Goal: Transaction & Acquisition: Purchase product/service

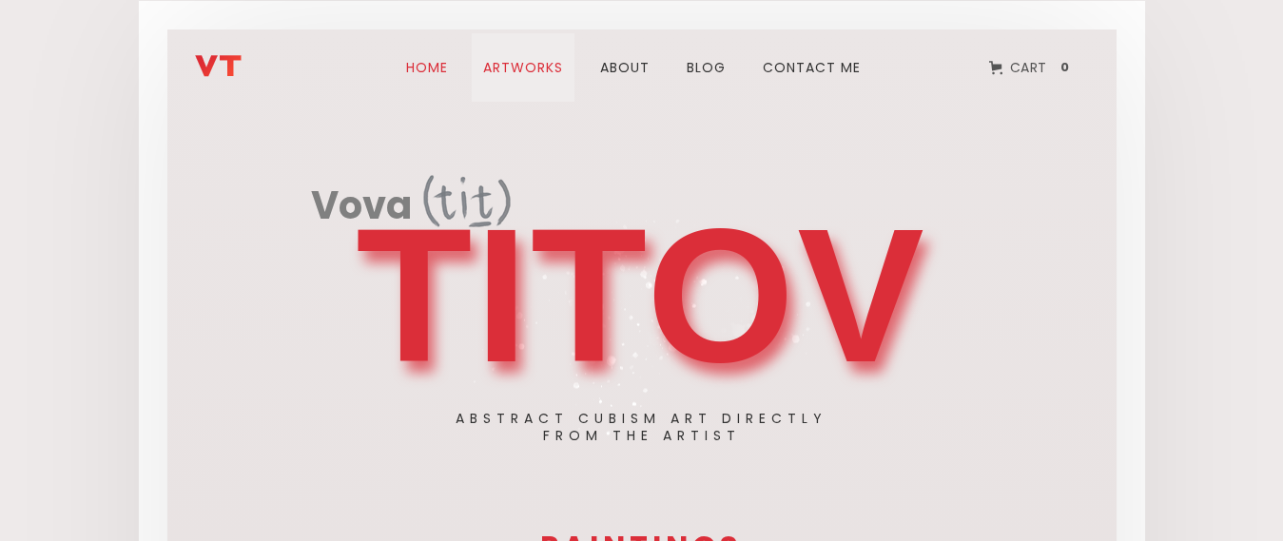
click at [522, 66] on link "ARTWORks" at bounding box center [523, 67] width 103 height 68
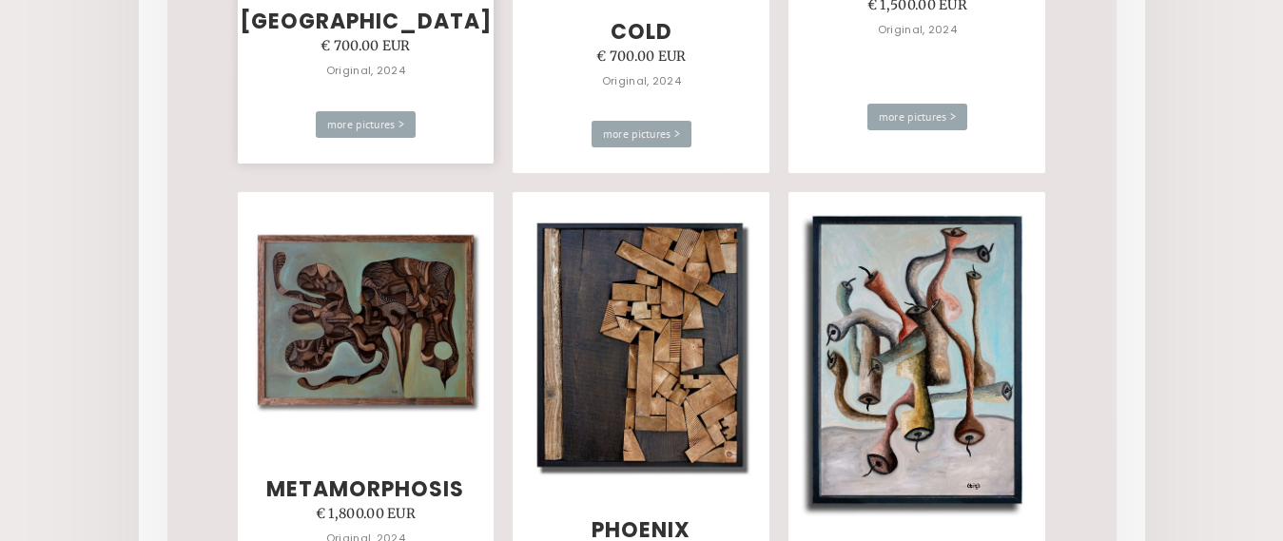
scroll to position [3328, 0]
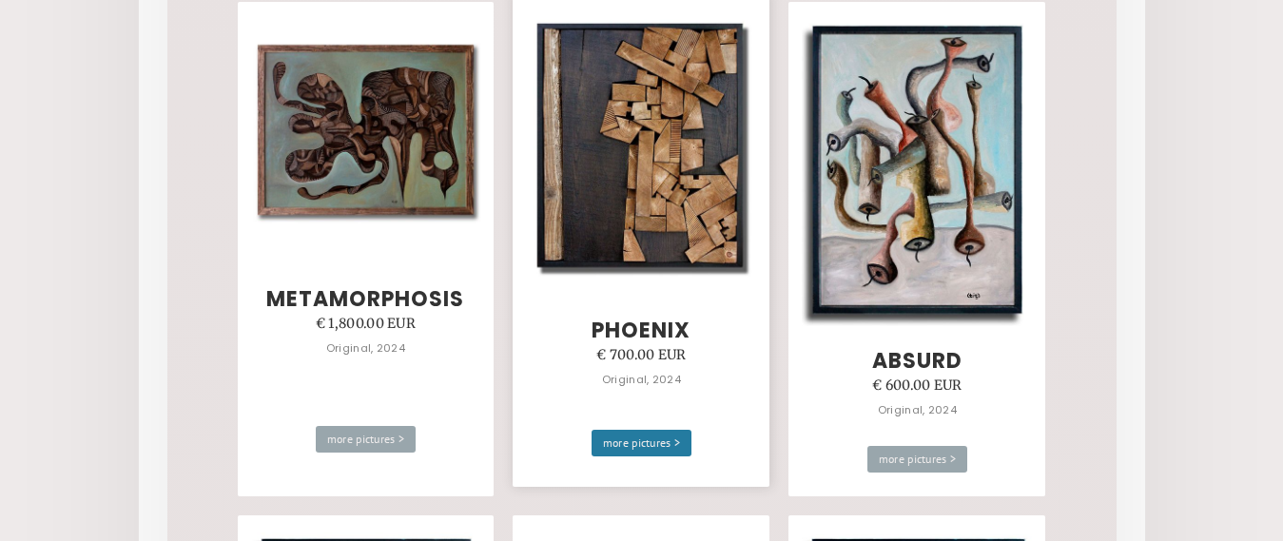
click at [639, 439] on div "more pictures >" at bounding box center [641, 443] width 101 height 27
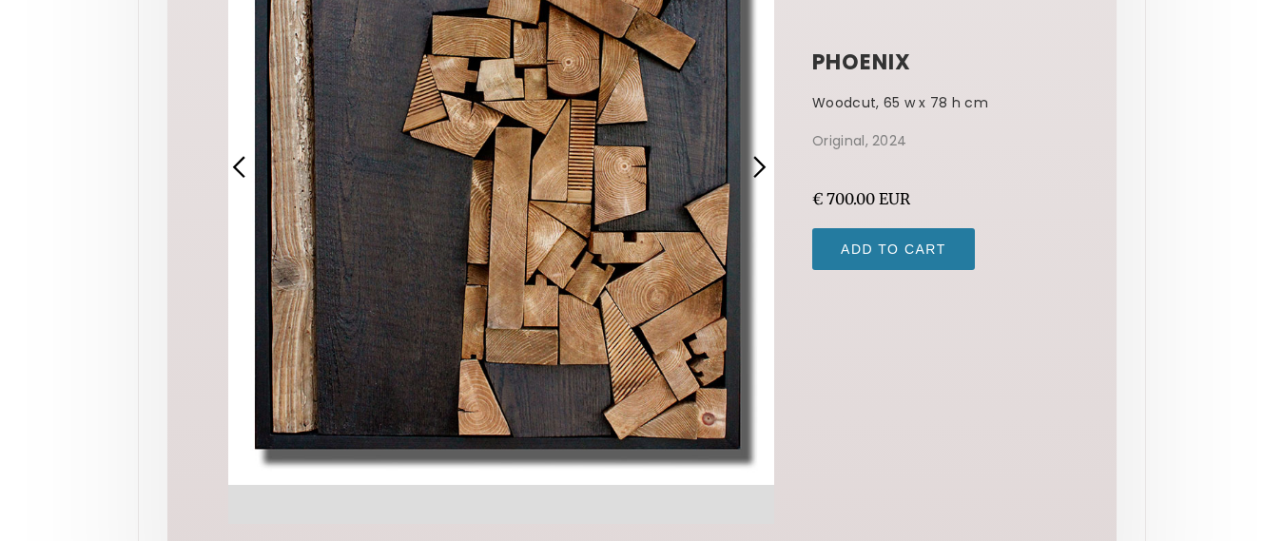
scroll to position [285, 0]
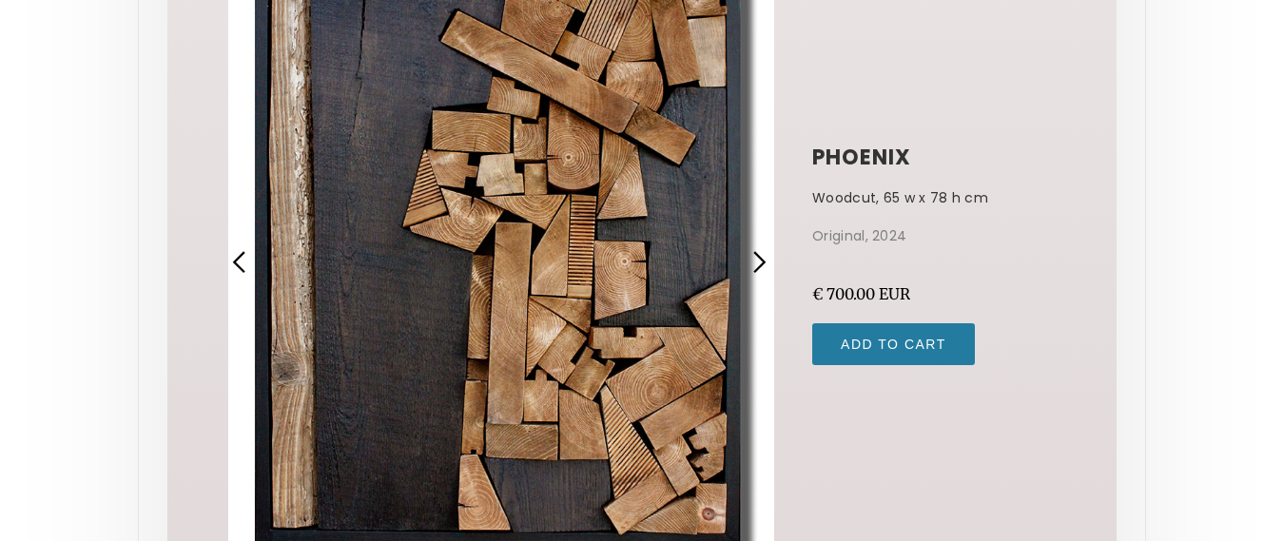
drag, startPoint x: 485, startPoint y: 355, endPoint x: 394, endPoint y: 261, distance: 131.1
click at [394, 261] on div "1 of 4" at bounding box center [501, 262] width 547 height 713
drag, startPoint x: 394, startPoint y: 261, endPoint x: 567, endPoint y: 181, distance: 190.6
click at [567, 181] on div "1 of 4" at bounding box center [501, 262] width 547 height 713
click at [762, 263] on div "next slide" at bounding box center [758, 262] width 25 height 25
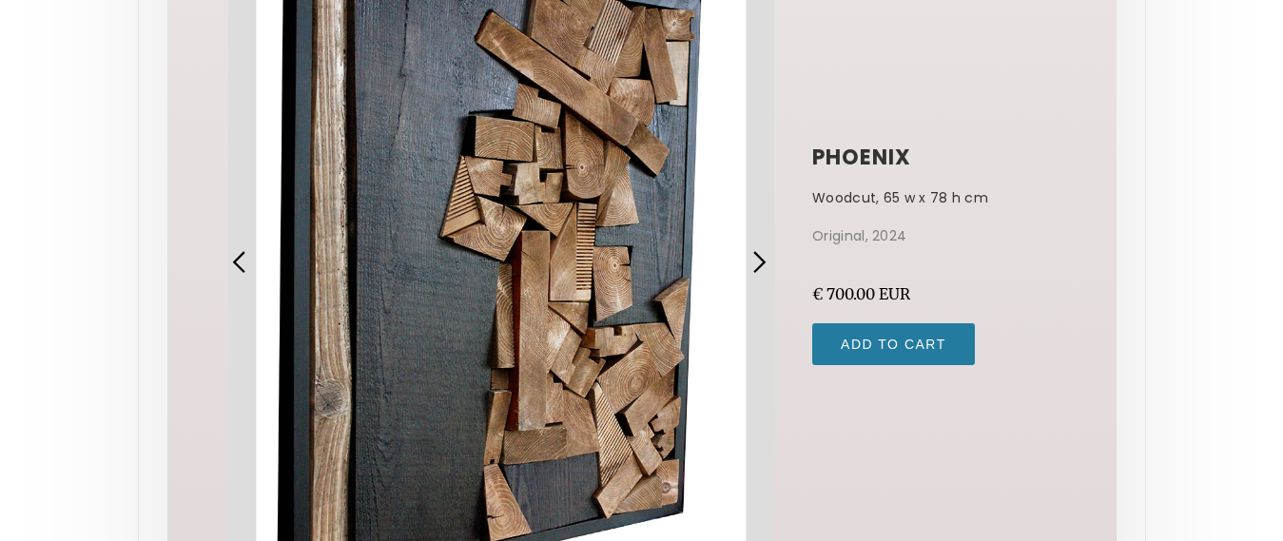
click at [762, 263] on div "next slide" at bounding box center [758, 262] width 25 height 25
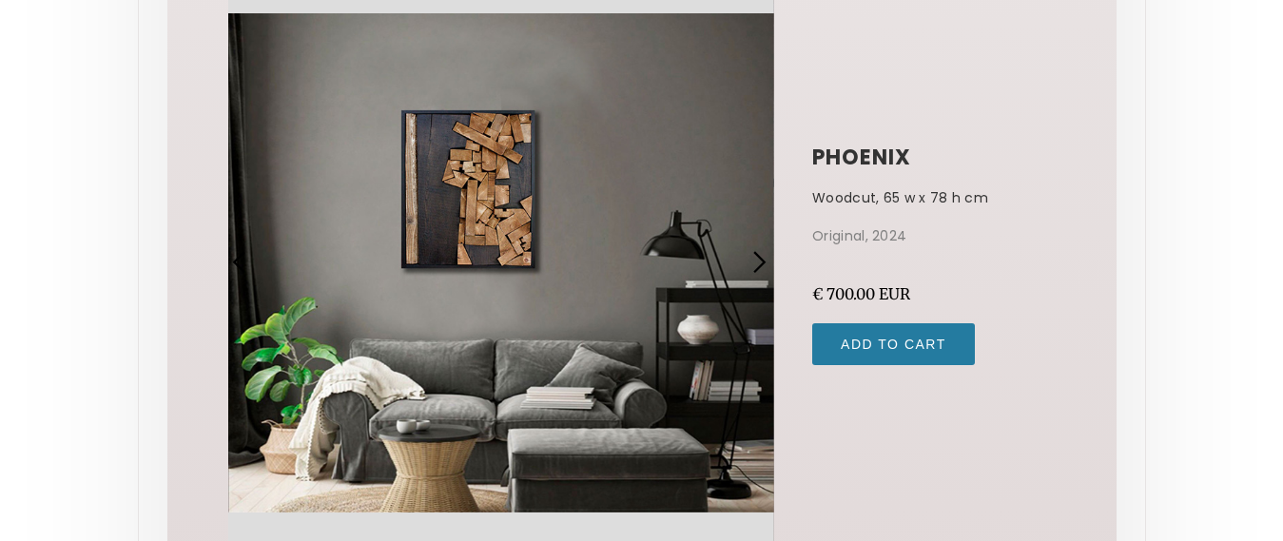
click at [762, 263] on div "next slide" at bounding box center [758, 262] width 25 height 25
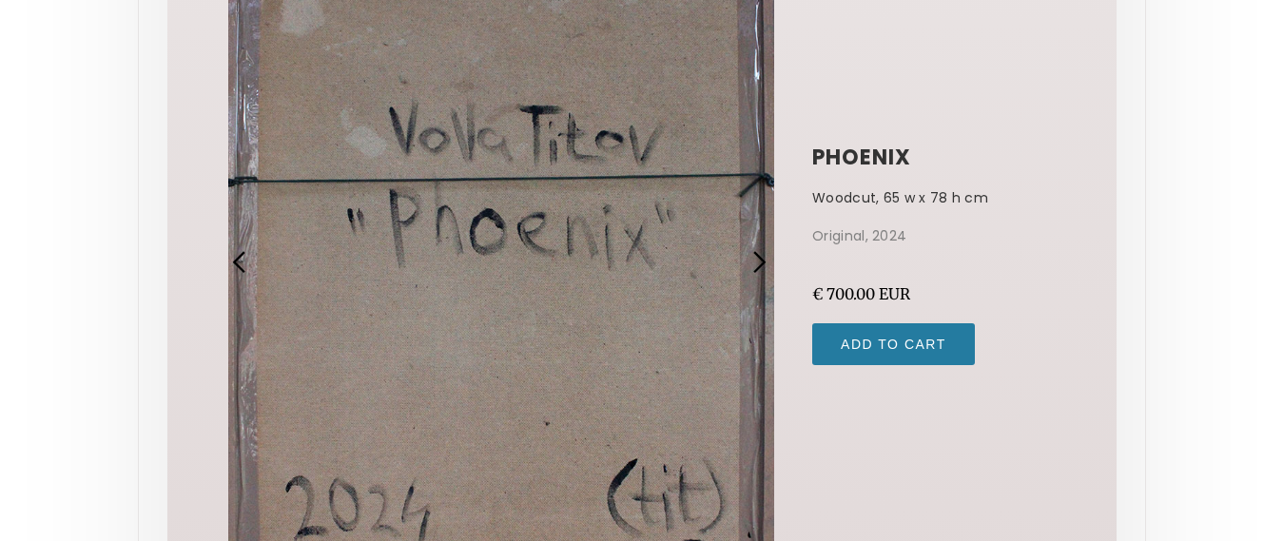
click at [762, 263] on div "next slide" at bounding box center [758, 262] width 25 height 25
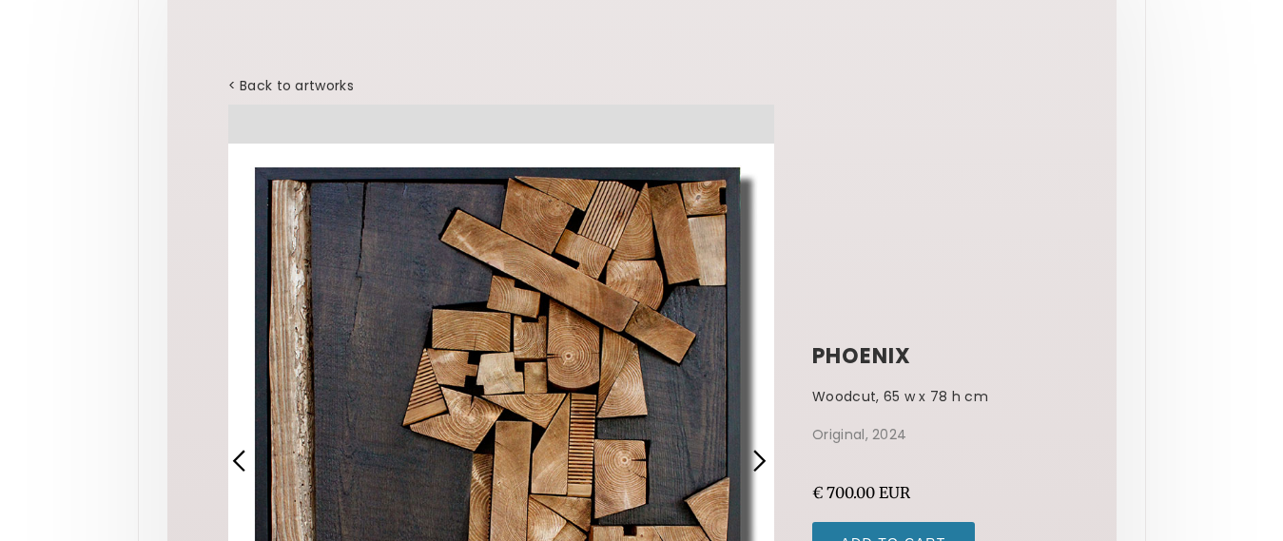
scroll to position [0, 0]
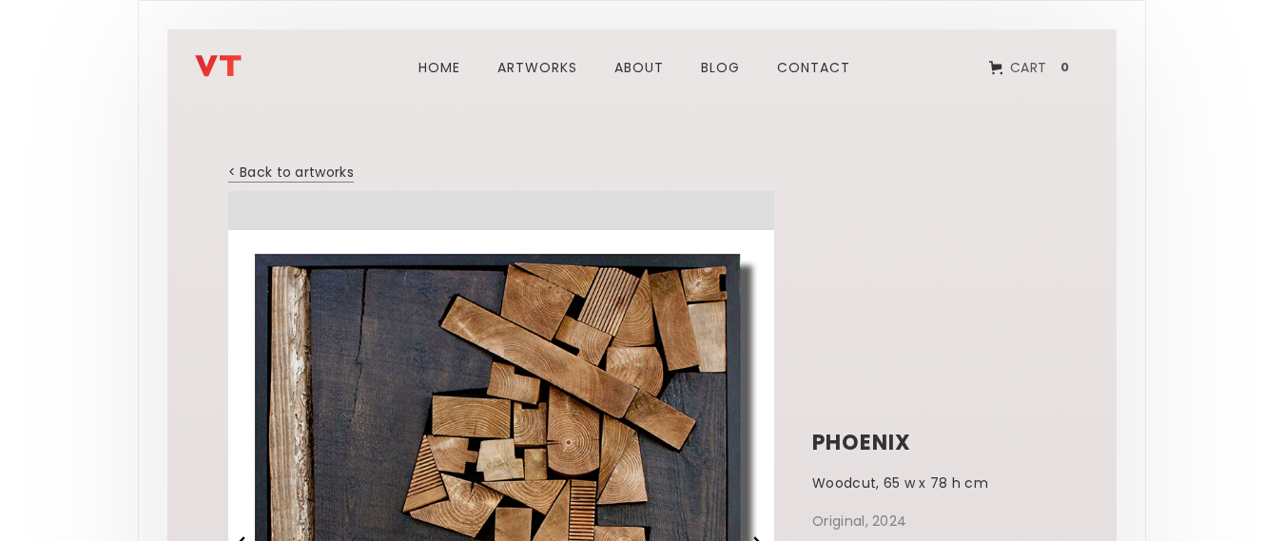
click at [315, 173] on link "< Back to artworks" at bounding box center [291, 172] width 126 height 19
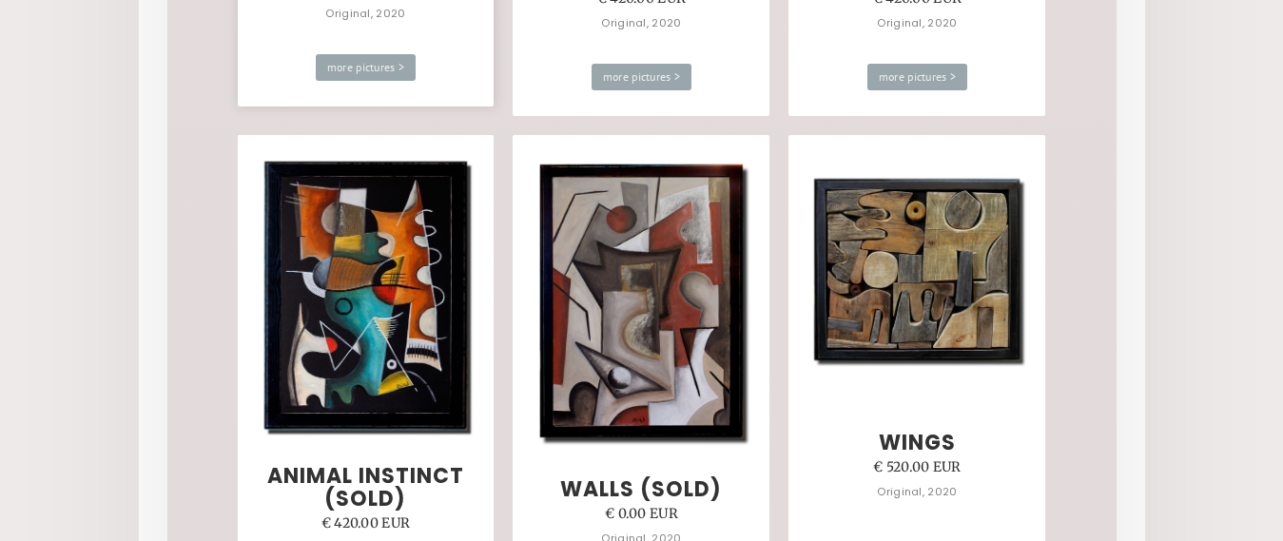
scroll to position [8937, 0]
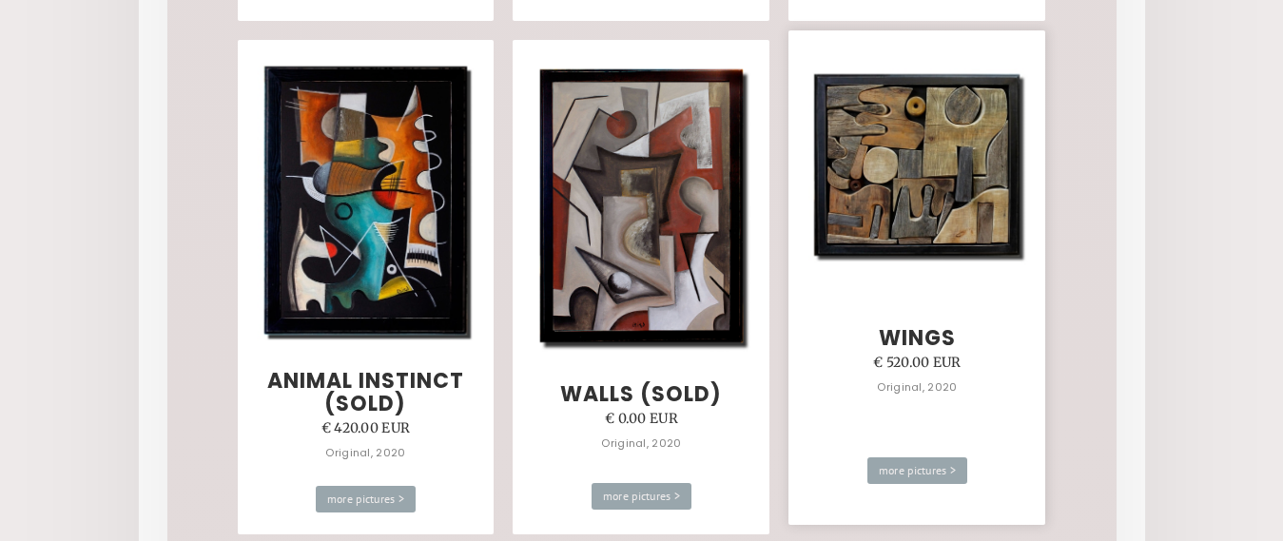
click at [892, 126] on img at bounding box center [917, 166] width 231 height 208
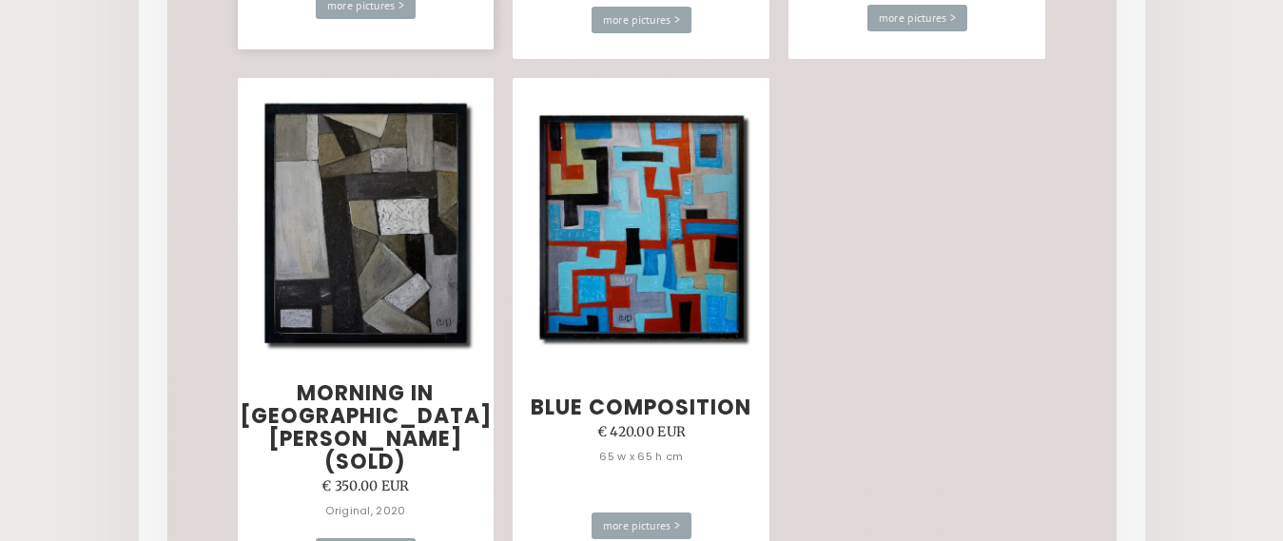
scroll to position [12230, 0]
